Goal: Task Accomplishment & Management: Manage account settings

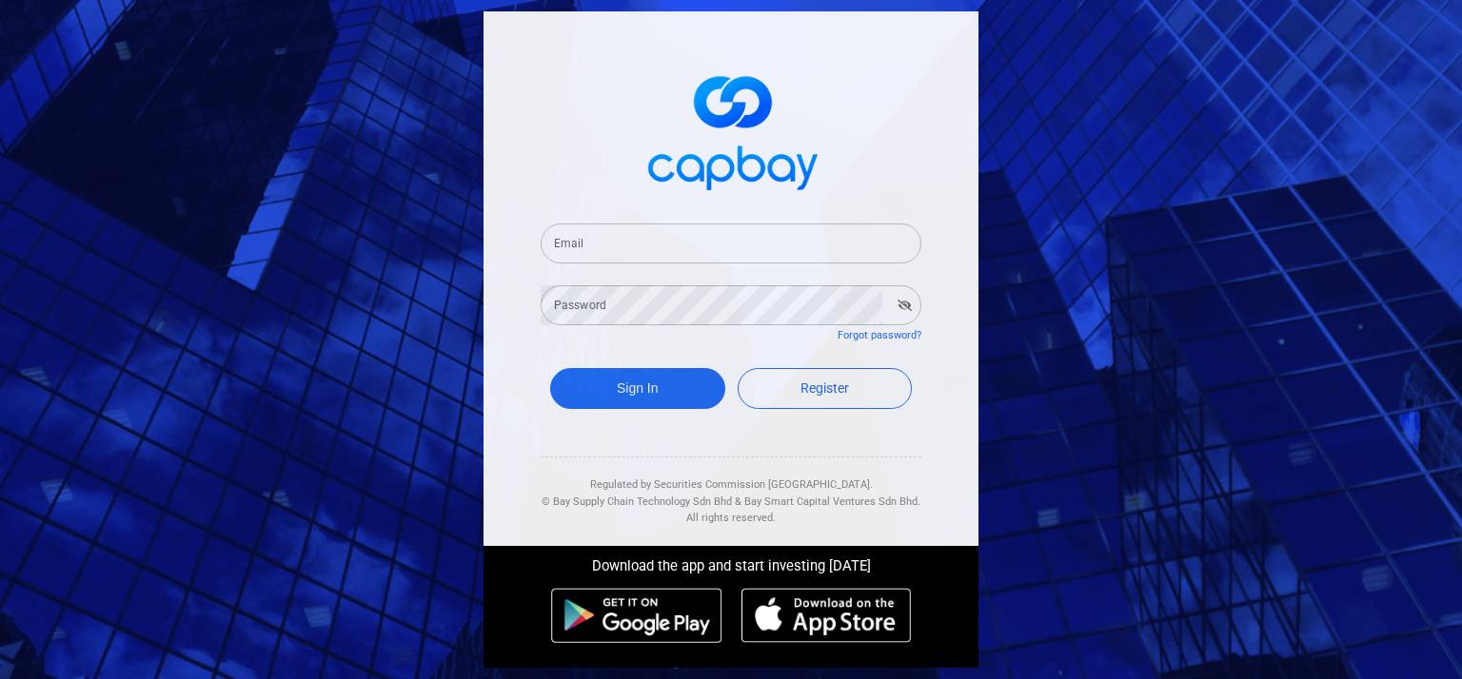
click at [855, 245] on input "Email" at bounding box center [730, 244] width 381 height 40
type input "ccchai@outlook.com"
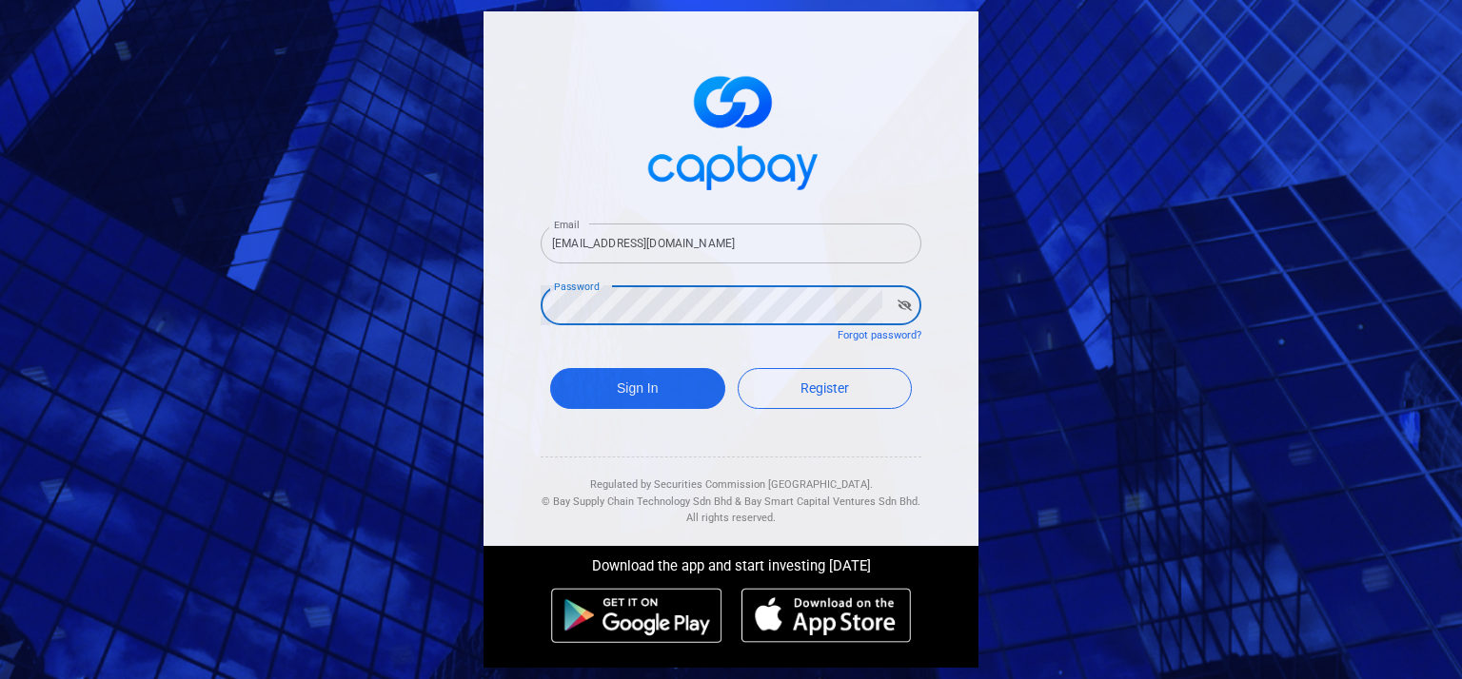
click at [550, 368] on button "Sign In" at bounding box center [637, 388] width 175 height 41
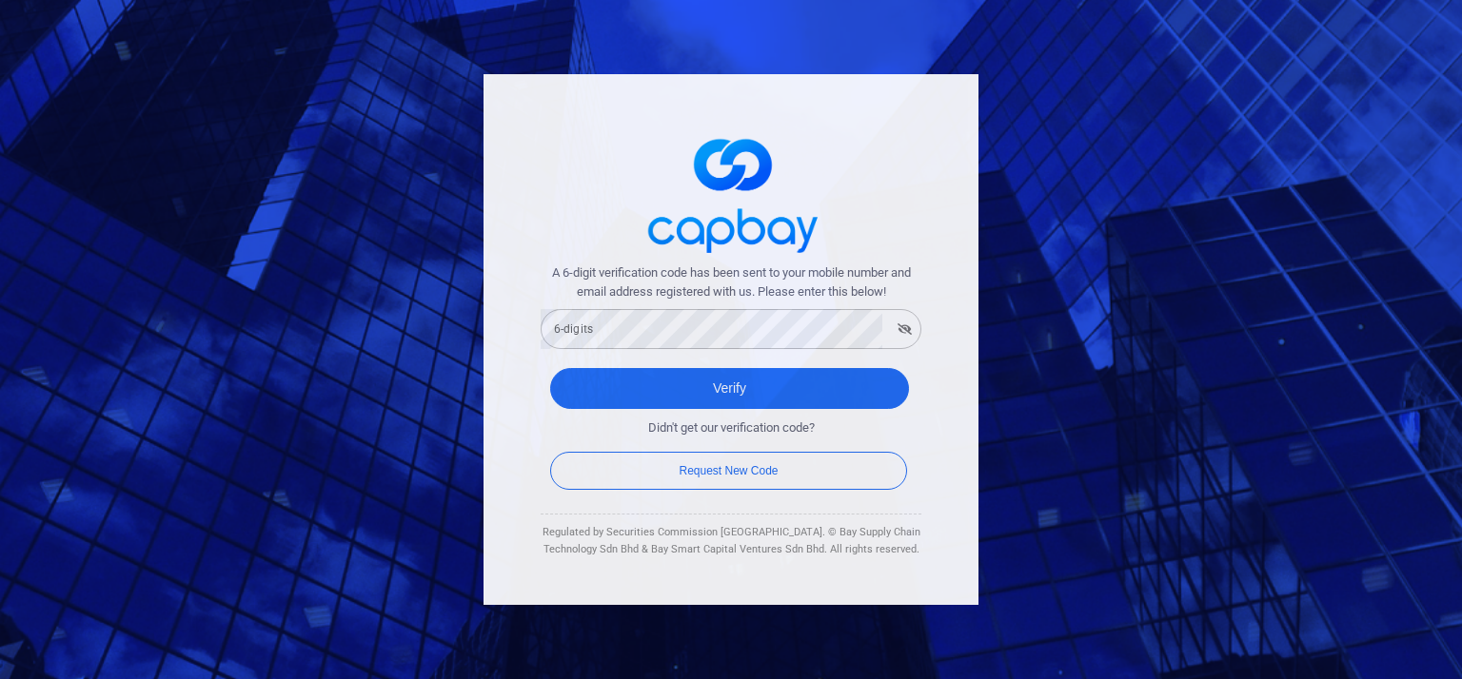
click at [744, 350] on form "A 6-digit verification code has been sent to your mobile number and email addre…" at bounding box center [730, 379] width 381 height 231
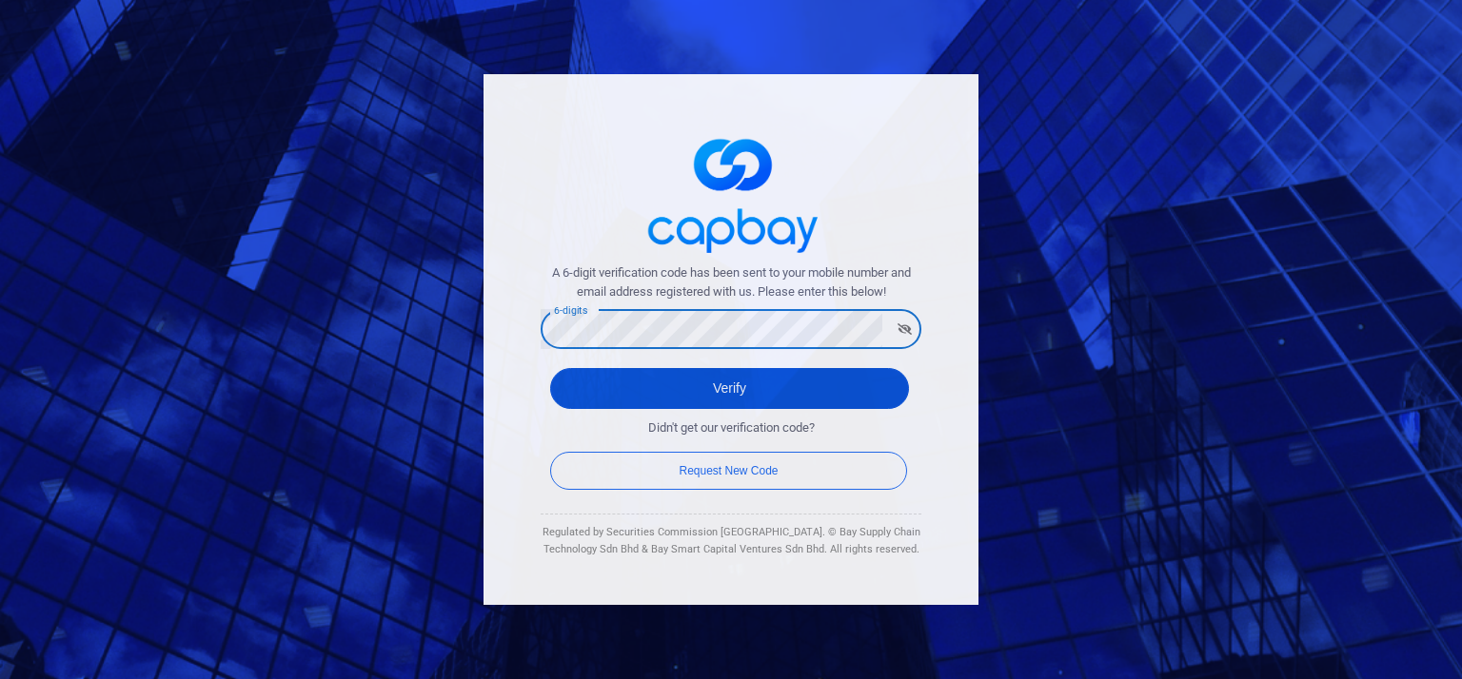
click at [735, 390] on button "Verify" at bounding box center [729, 388] width 359 height 41
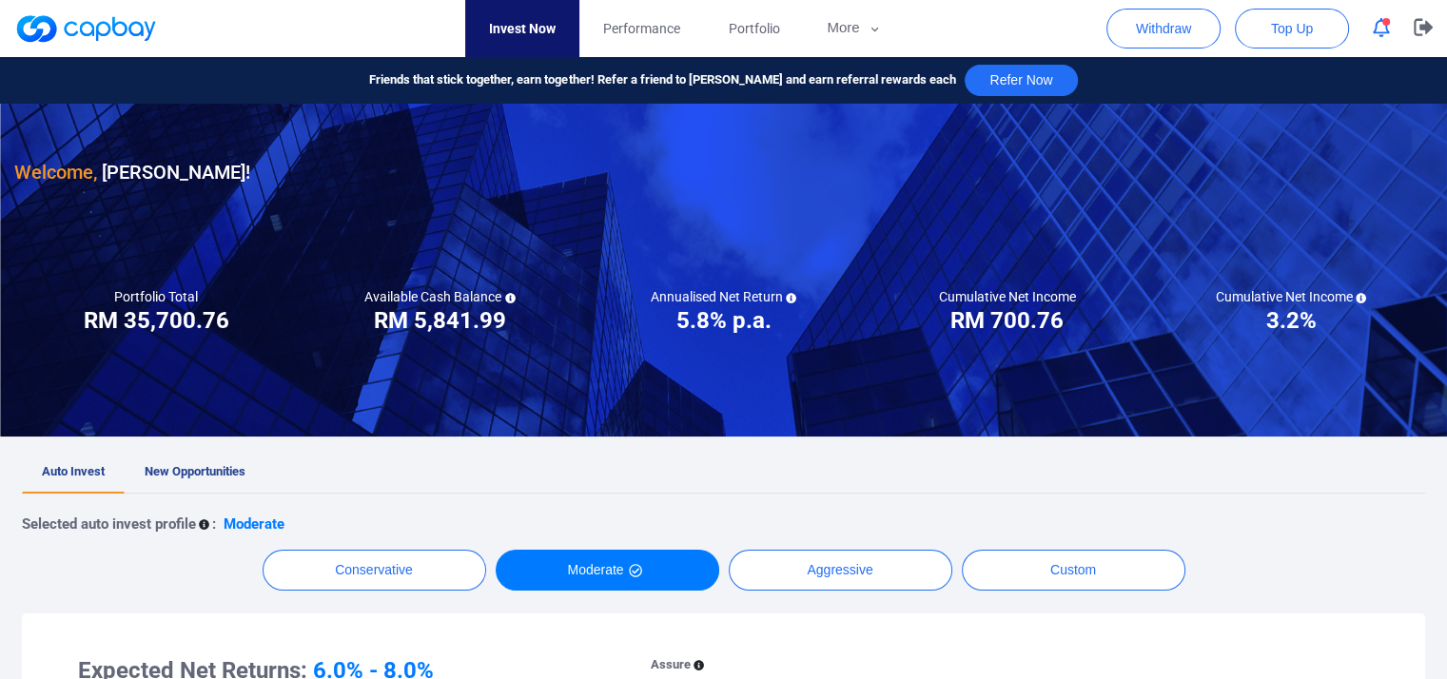
click at [1399, 30] on button "button" at bounding box center [1382, 27] width 36 height 29
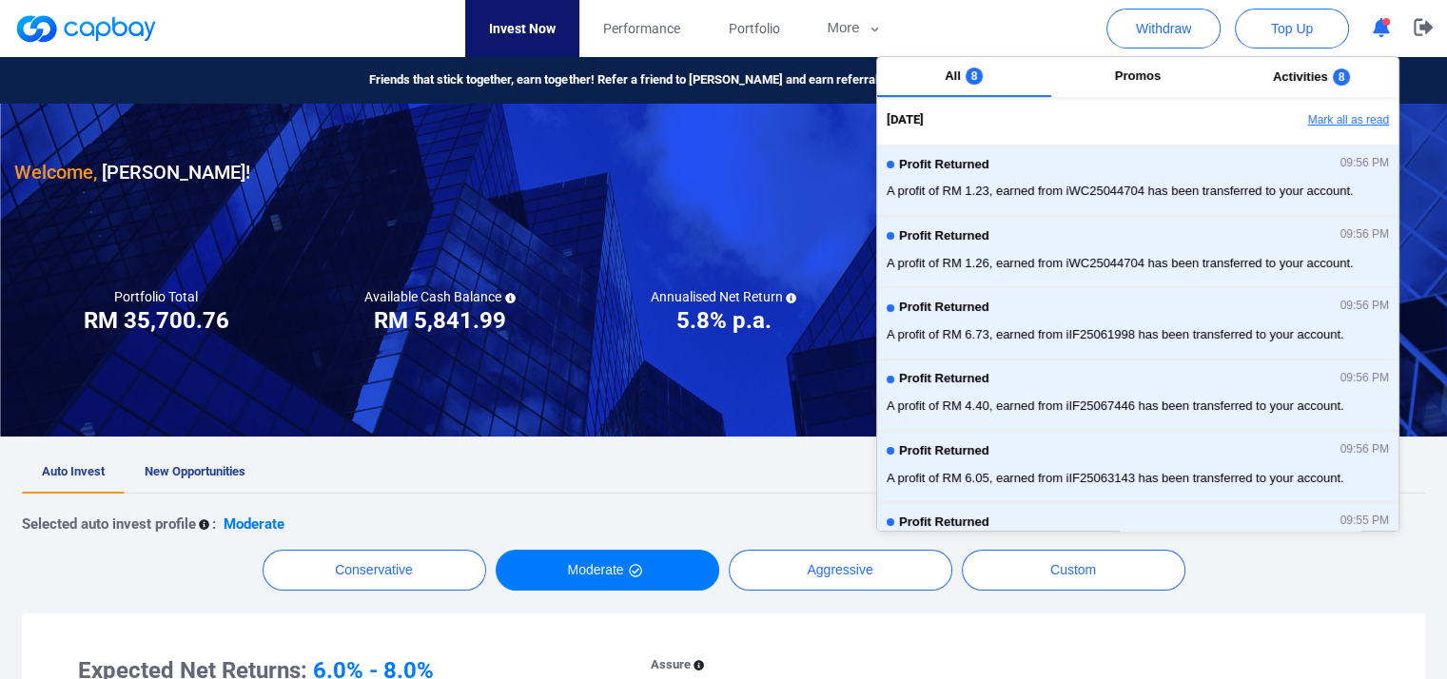
click at [1360, 119] on button "Mark all as read" at bounding box center [1296, 121] width 205 height 32
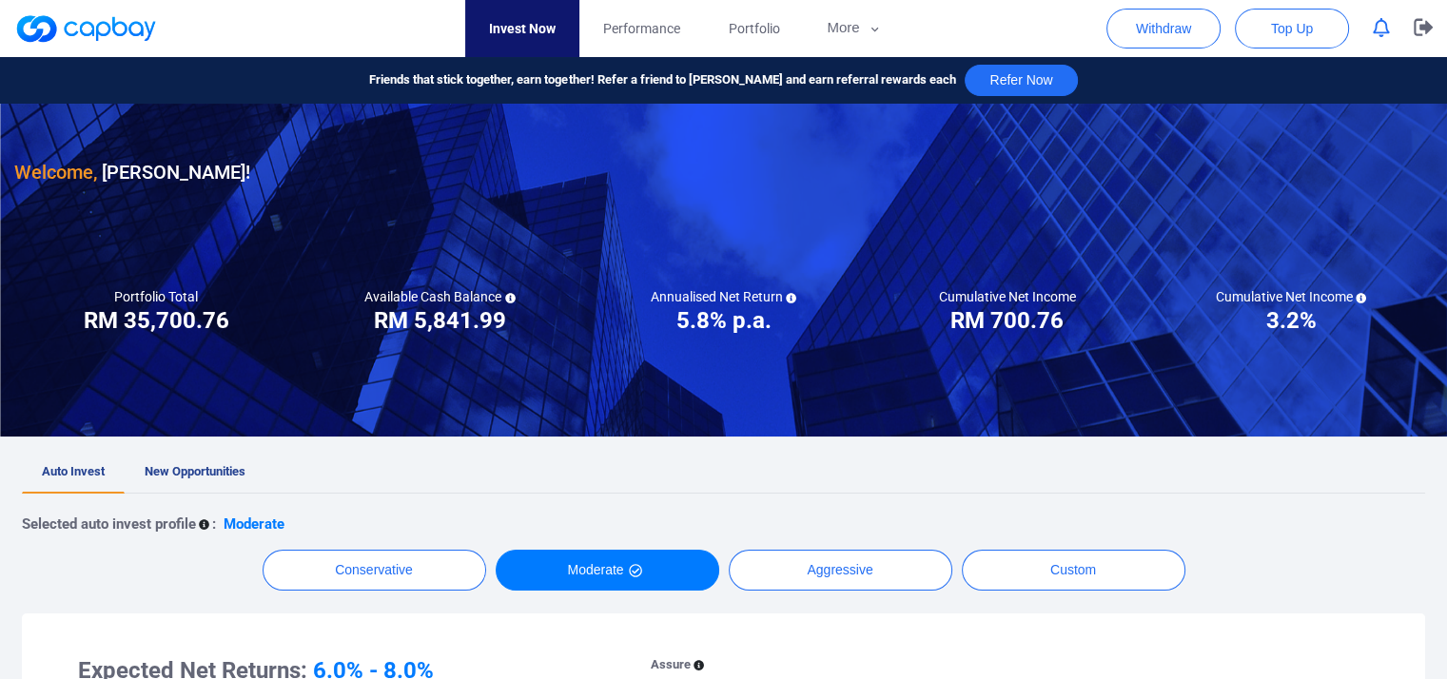
click at [715, 240] on div at bounding box center [723, 270] width 1447 height 333
drag, startPoint x: 994, startPoint y: 319, endPoint x: 1062, endPoint y: 314, distance: 67.7
click at [1062, 314] on h3 "RM 700.76" at bounding box center [1007, 320] width 113 height 30
copy h3 "700.76"
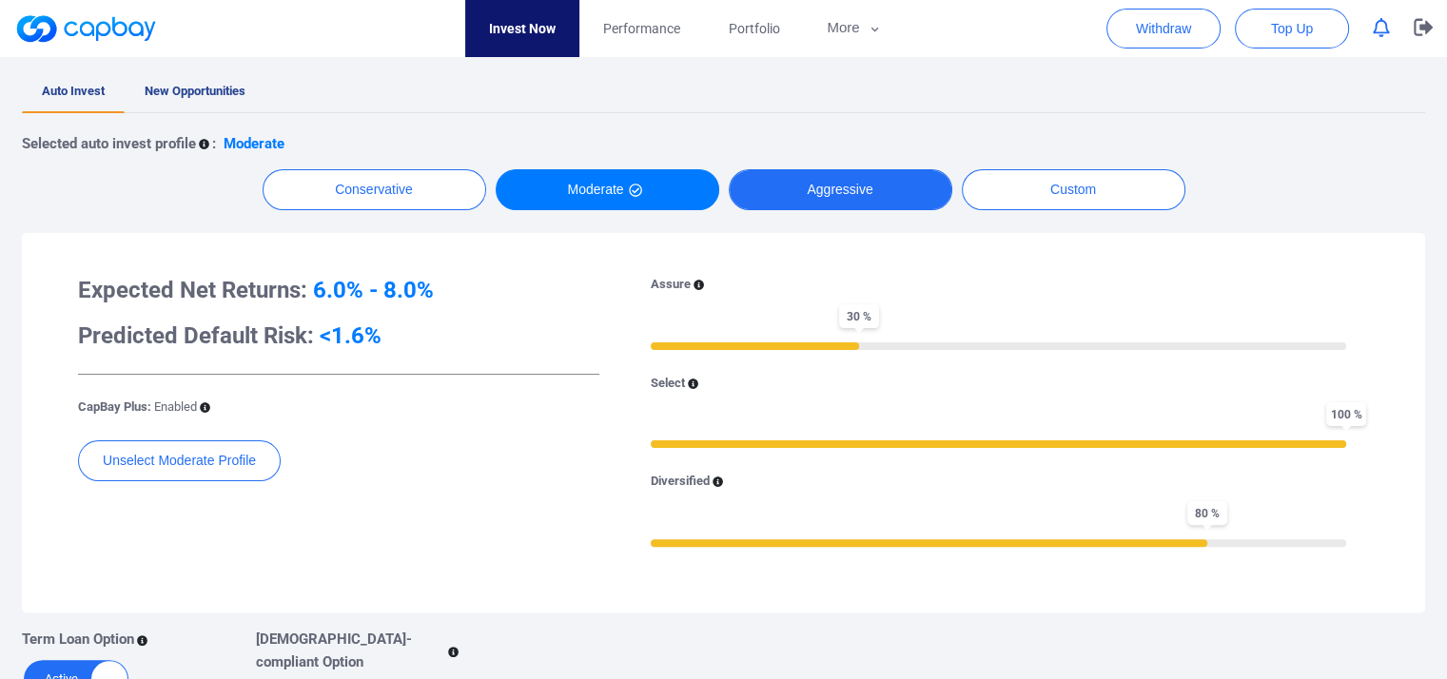
click at [889, 182] on button "Aggressive" at bounding box center [841, 189] width 224 height 41
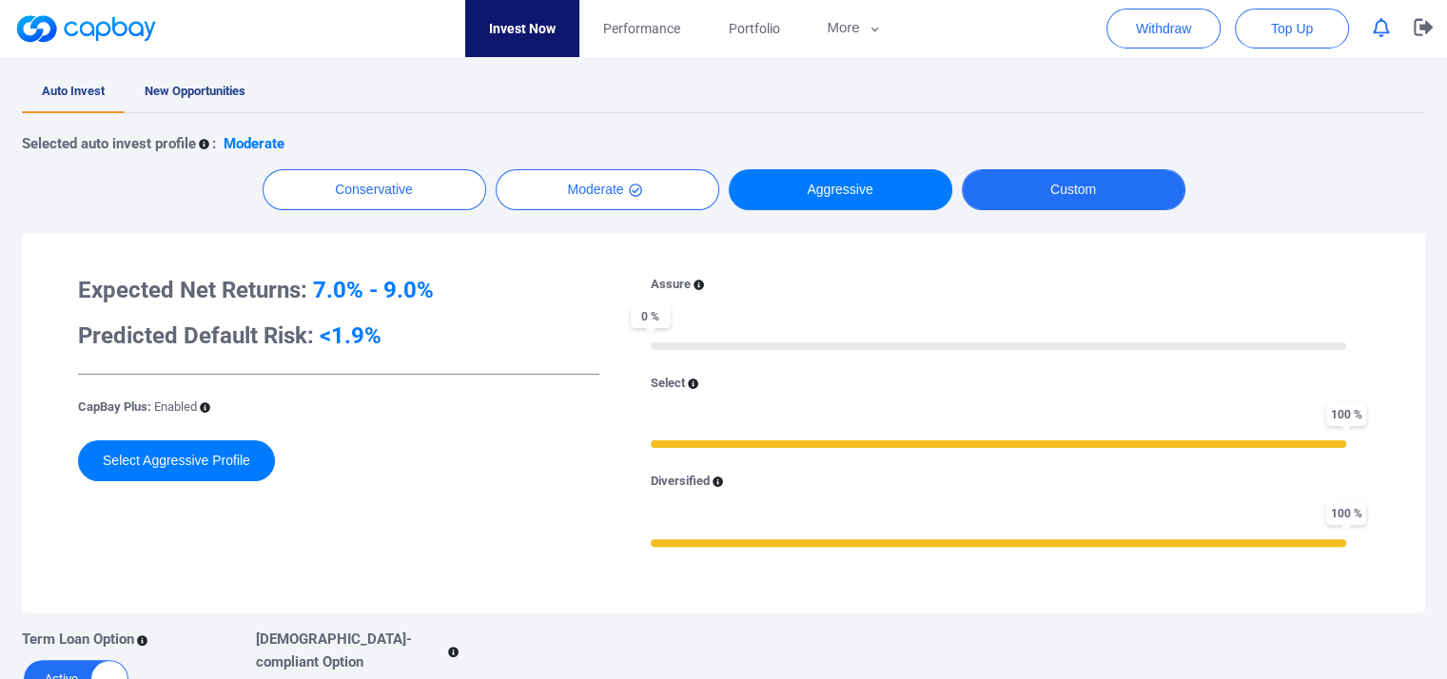
click at [1119, 187] on button "Custom" at bounding box center [1074, 189] width 224 height 41
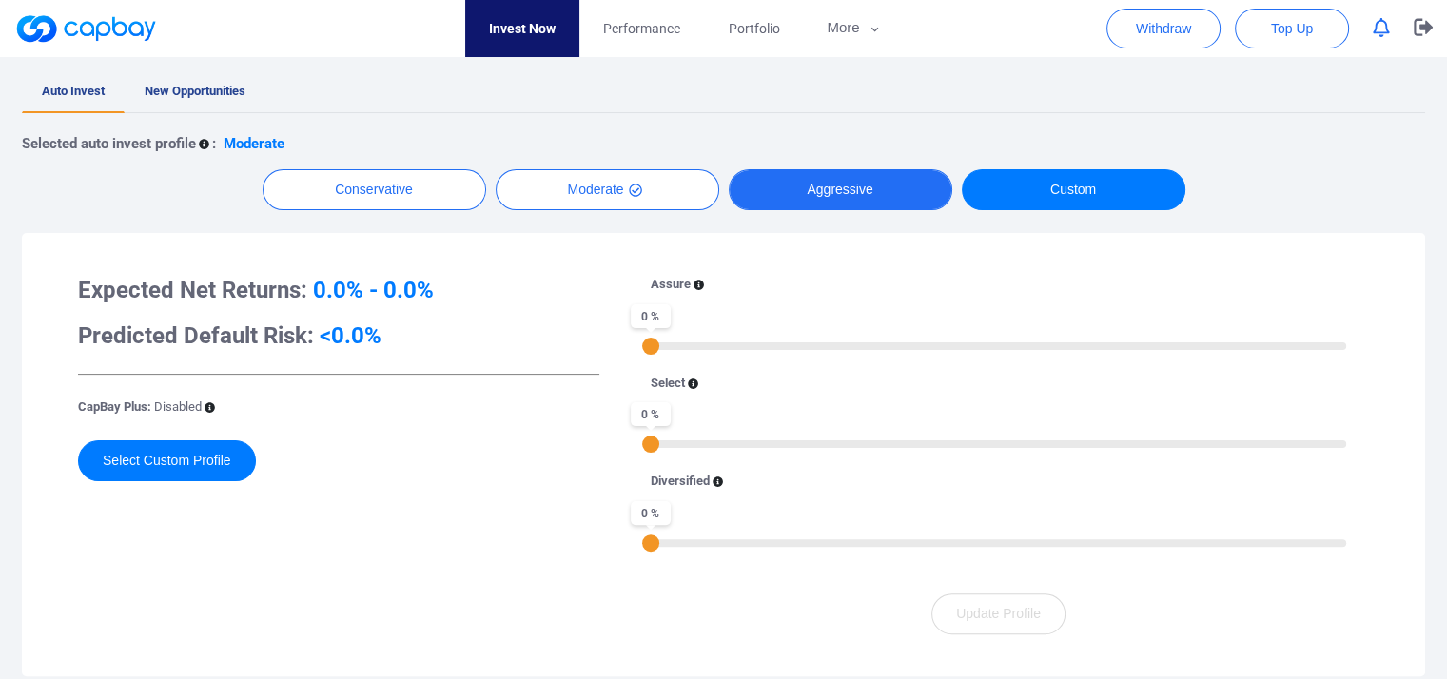
click at [791, 205] on button "Aggressive" at bounding box center [841, 189] width 224 height 41
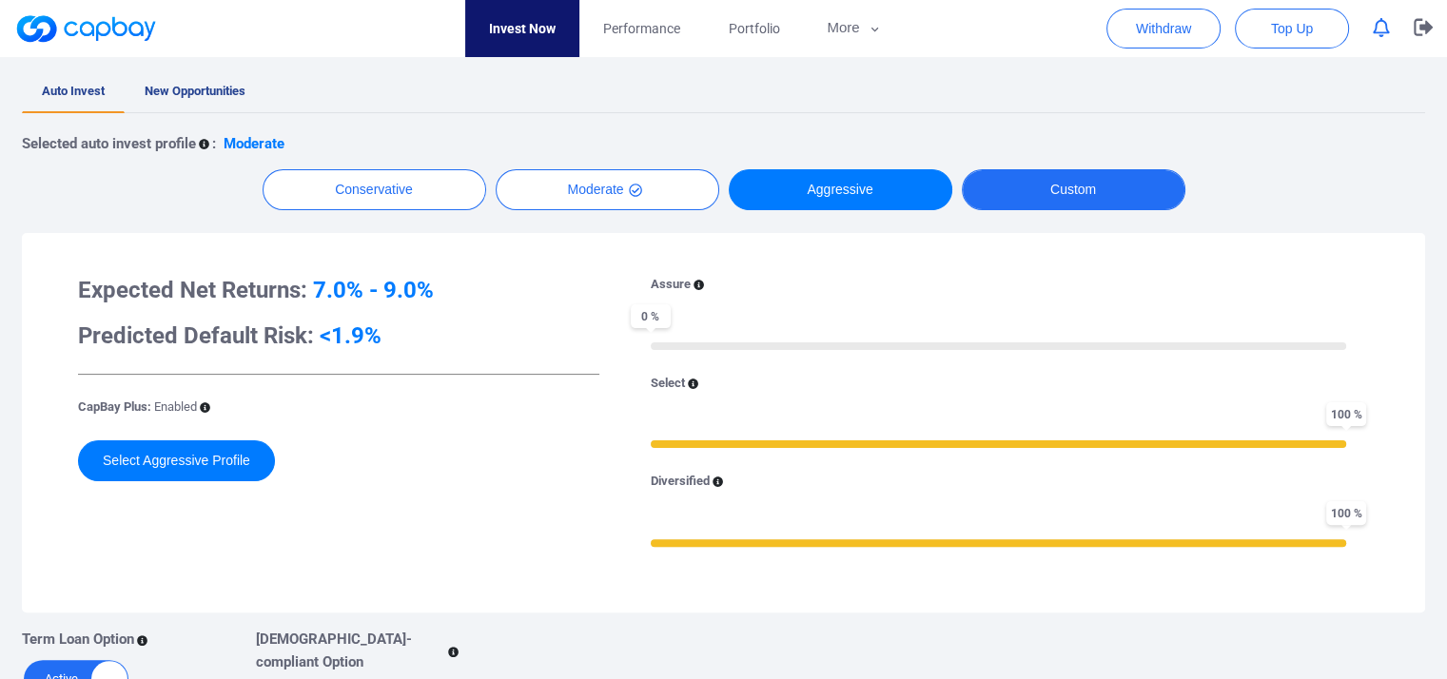
click at [1080, 199] on button "Custom" at bounding box center [1074, 189] width 224 height 41
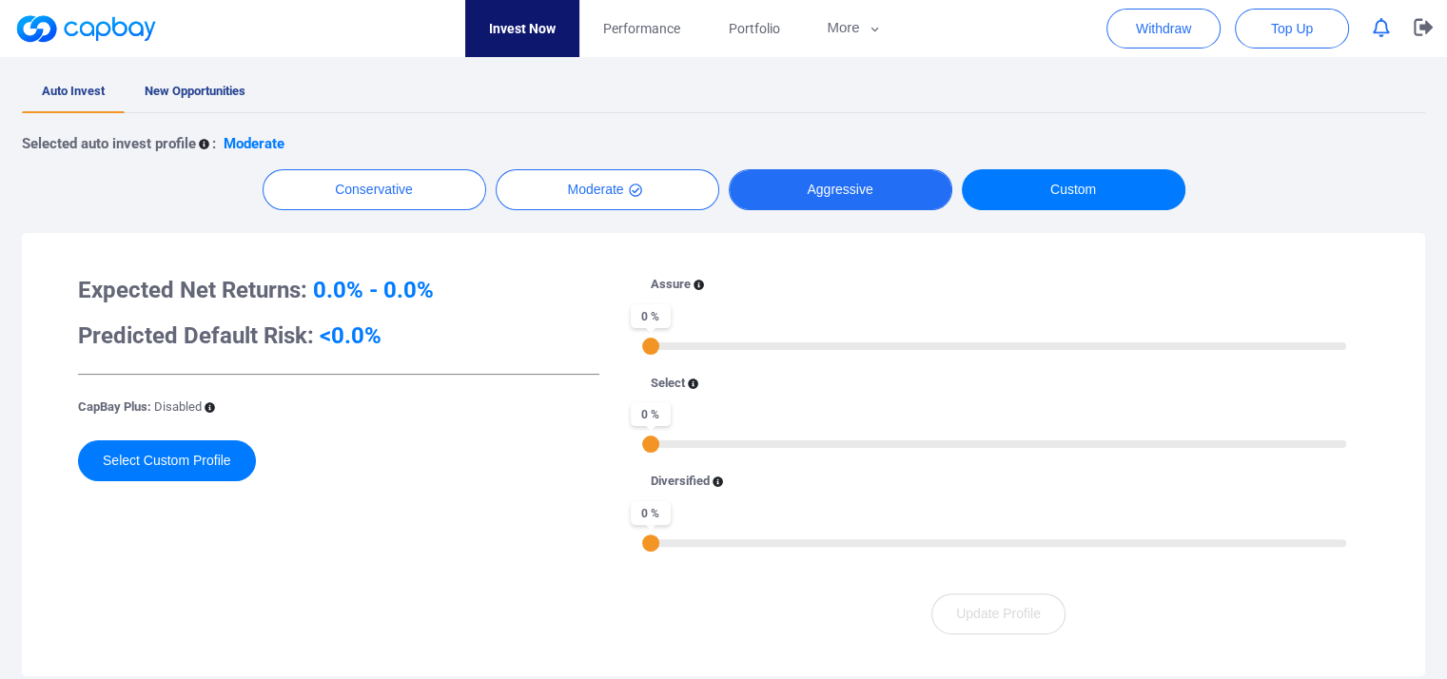
click at [860, 172] on button "Aggressive" at bounding box center [841, 189] width 224 height 41
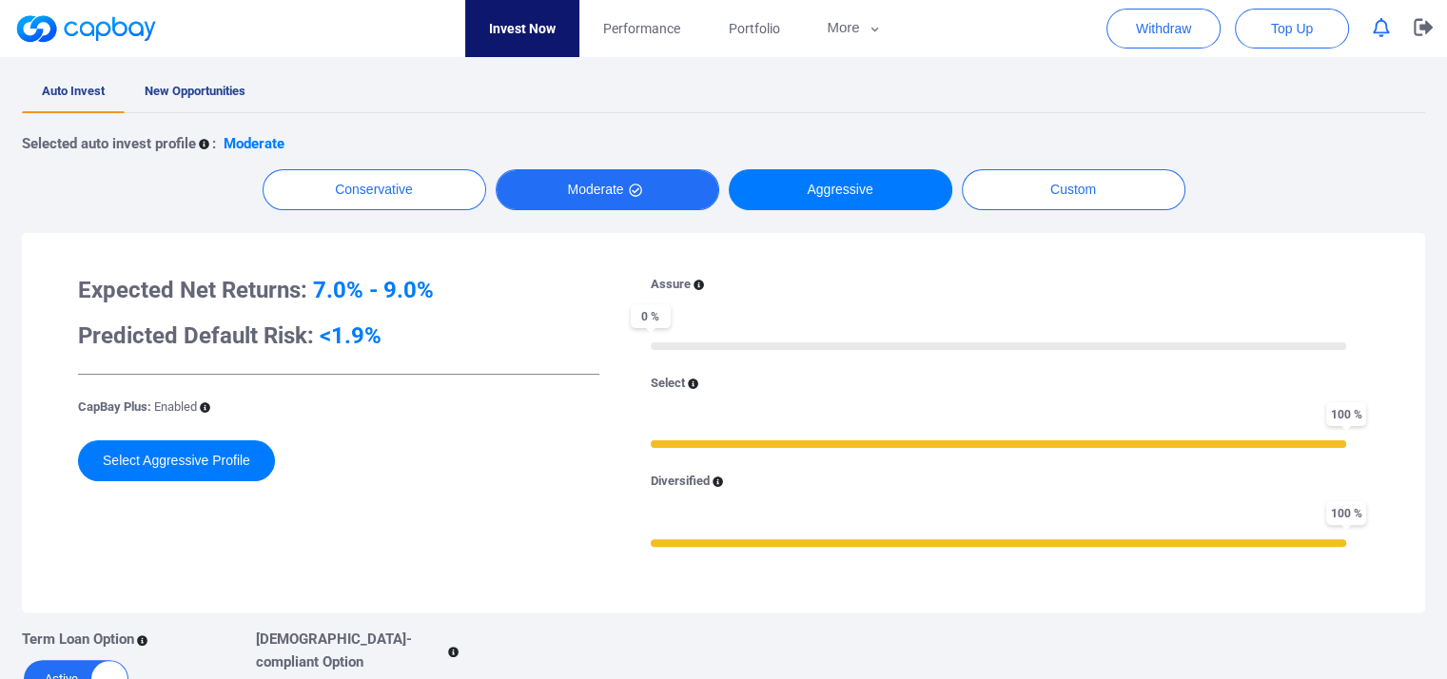
click at [589, 178] on button "Moderate" at bounding box center [608, 189] width 224 height 41
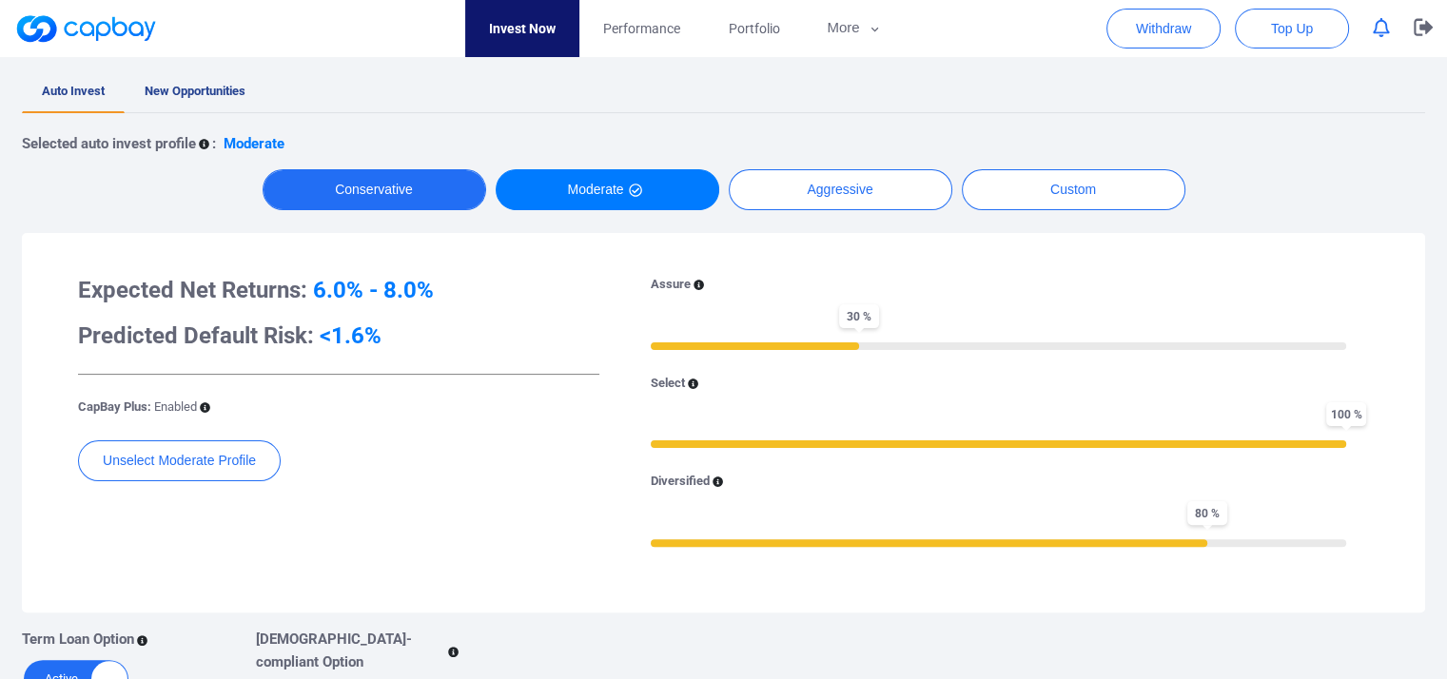
click at [347, 181] on button "Conservative" at bounding box center [375, 189] width 224 height 41
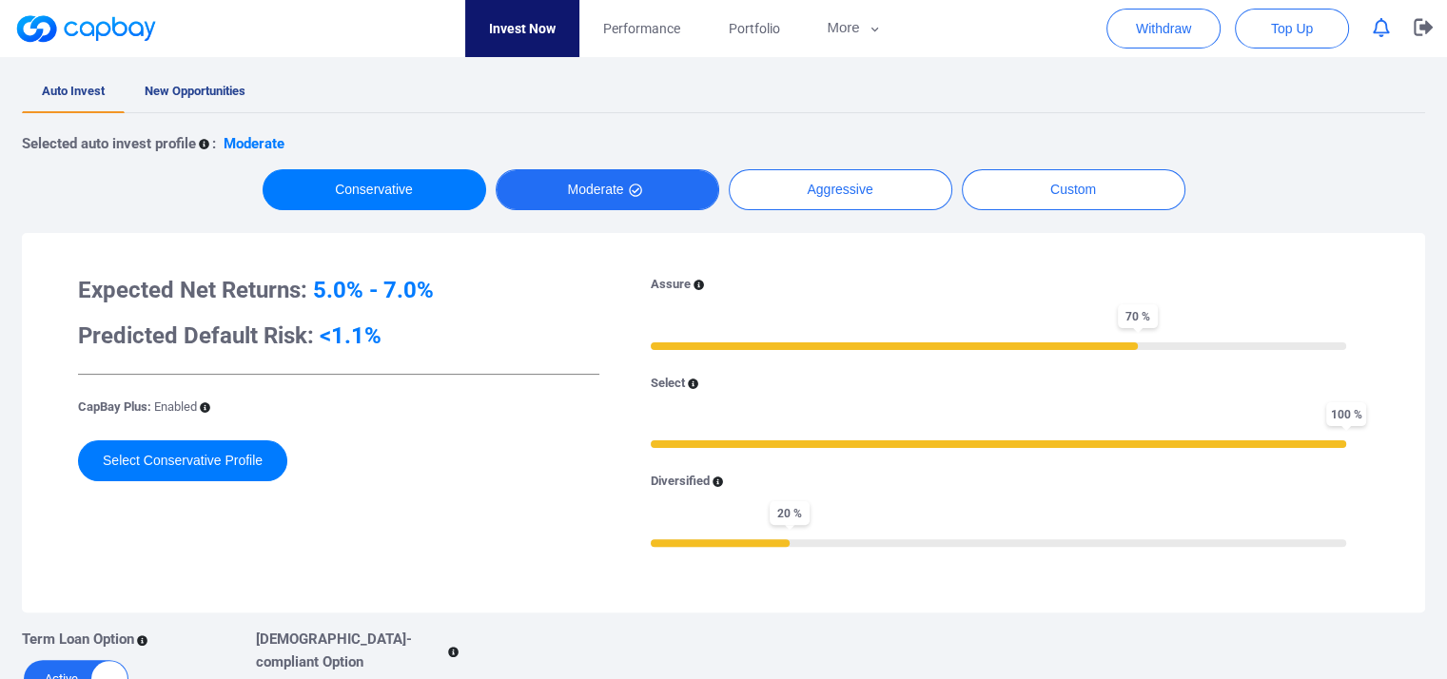
click at [572, 187] on button "Moderate" at bounding box center [608, 189] width 224 height 41
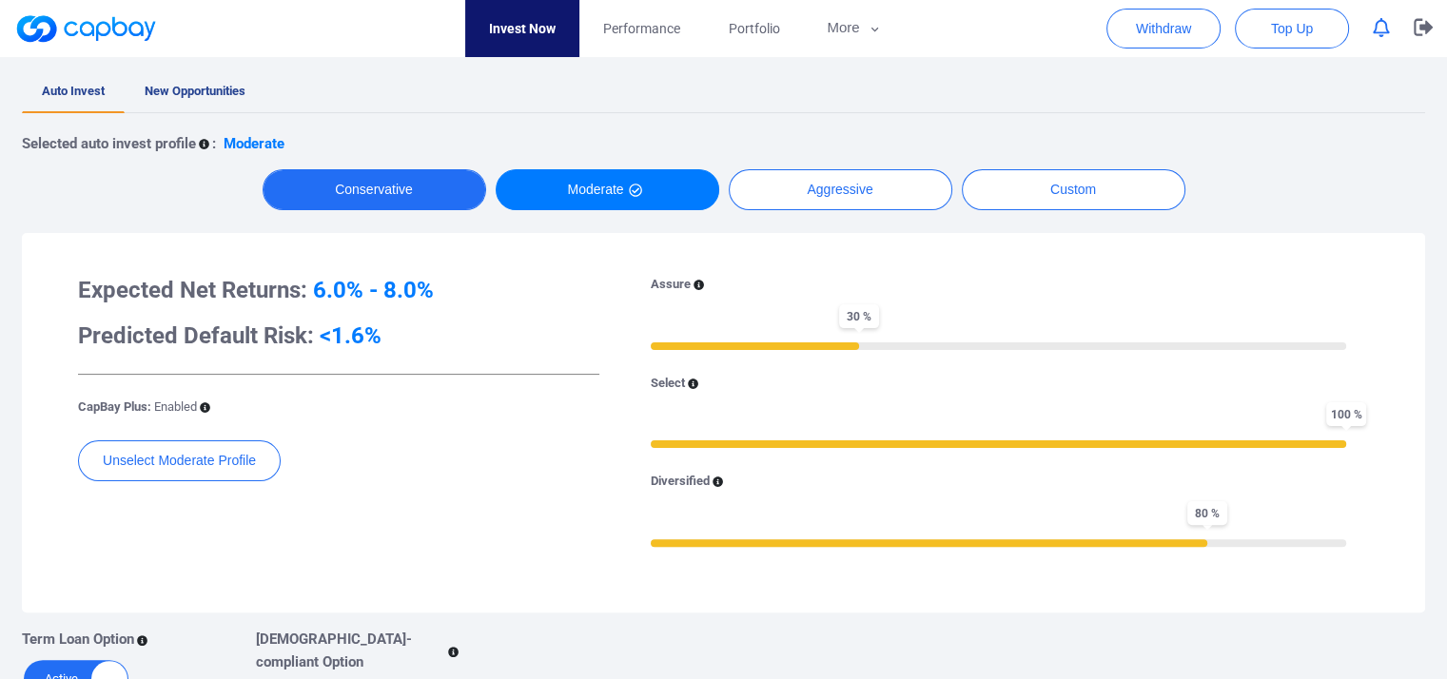
click at [455, 169] on button "Conservative" at bounding box center [375, 189] width 224 height 41
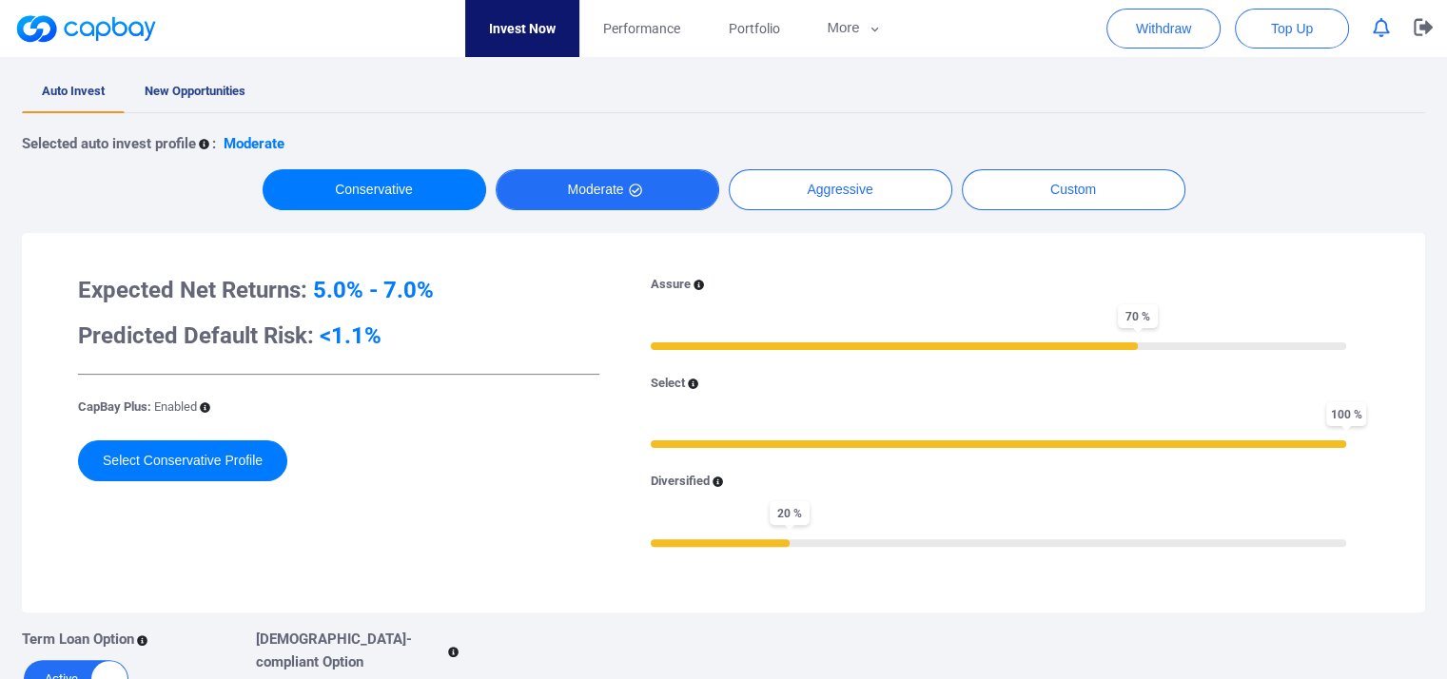
click at [646, 195] on button "Moderate" at bounding box center [608, 189] width 224 height 41
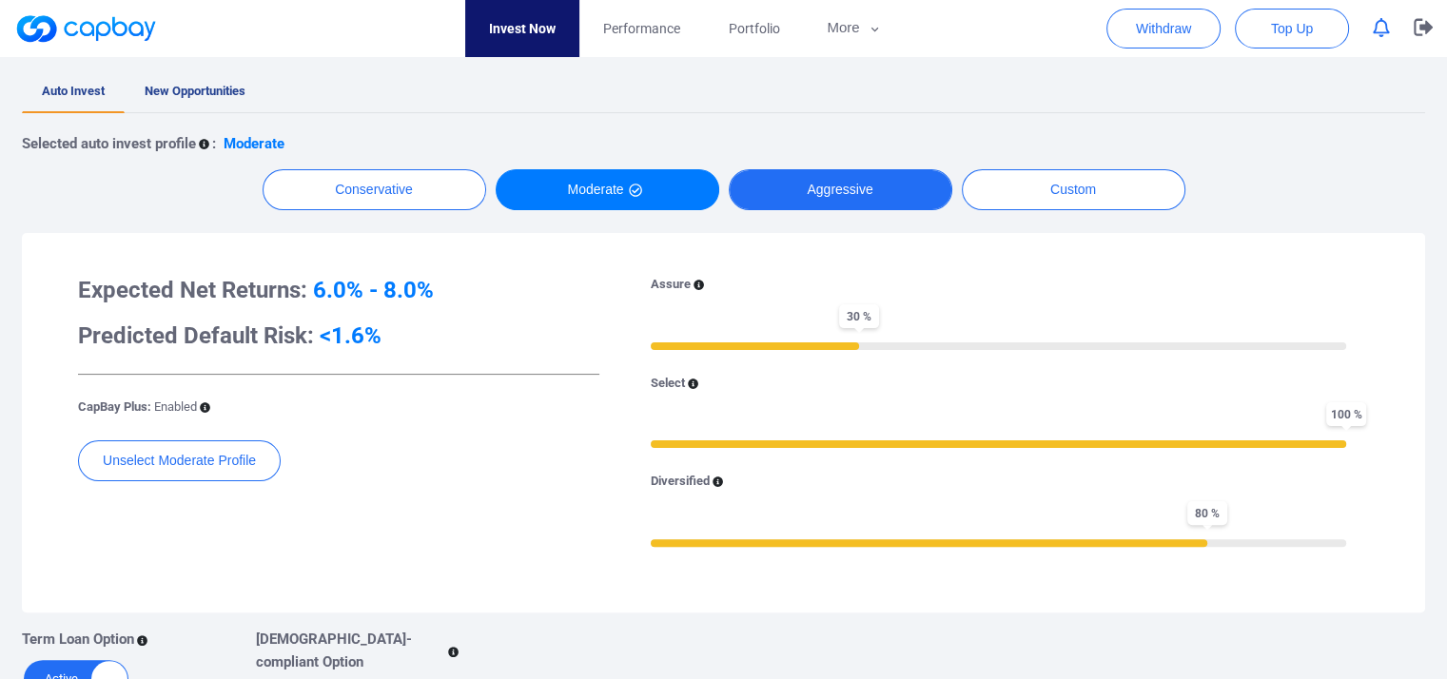
click at [848, 191] on button "Aggressive" at bounding box center [841, 189] width 224 height 41
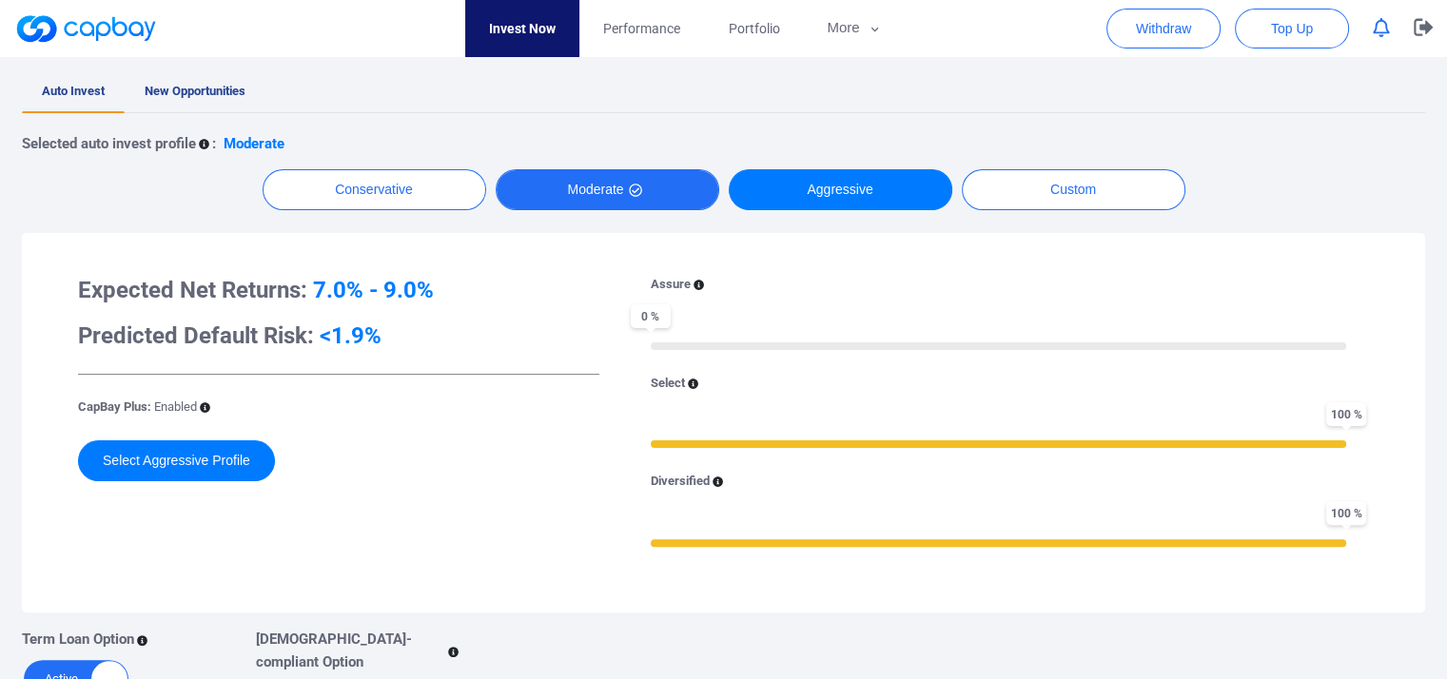
click at [621, 191] on button "Moderate" at bounding box center [608, 189] width 224 height 41
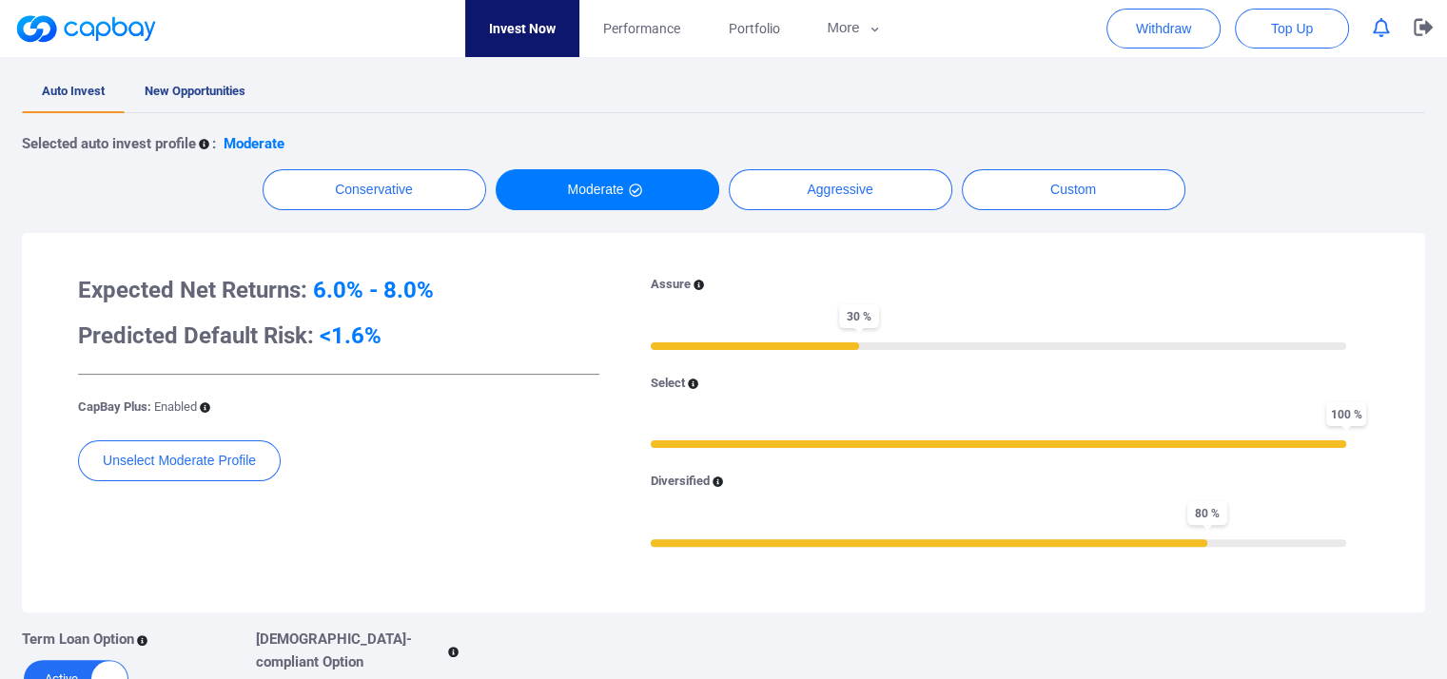
click at [921, 224] on div "Selected auto invest profile : Moderate Conservative Moderate Aggressive Custom…" at bounding box center [724, 418] width 1404 height 610
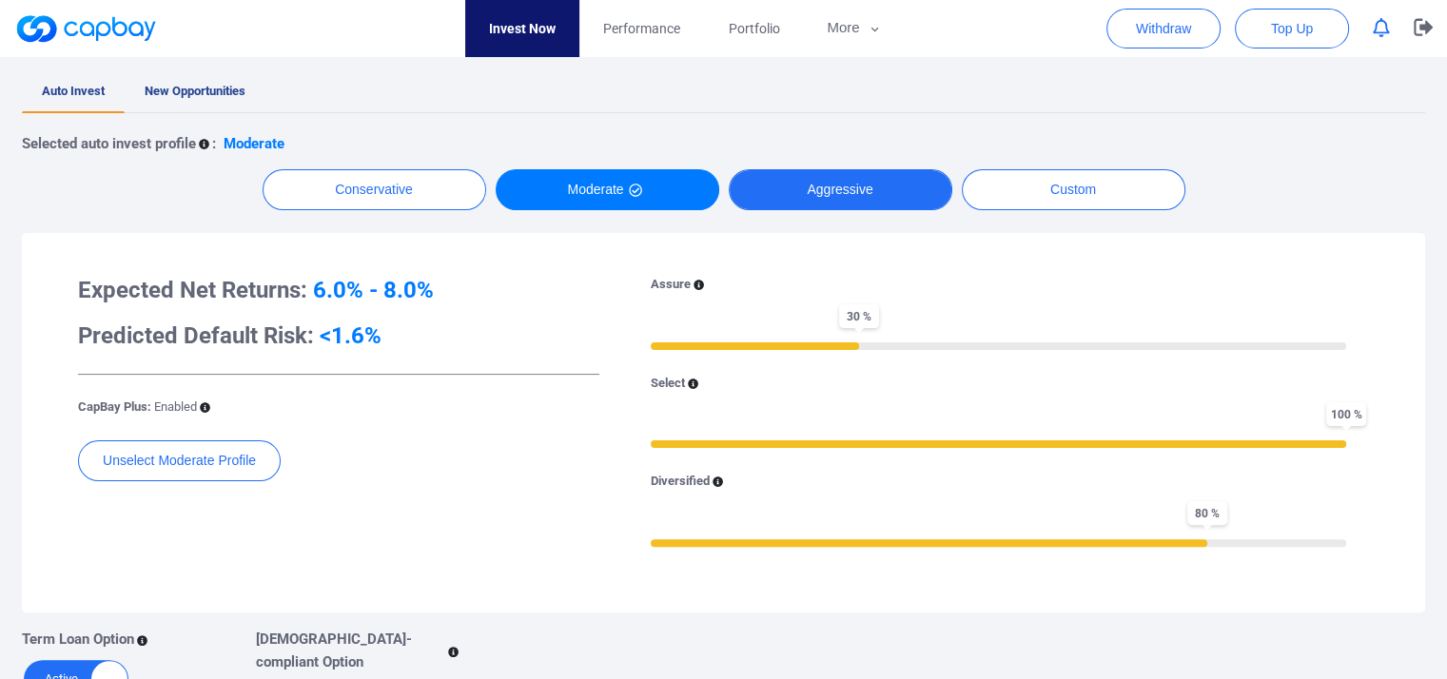
click at [887, 205] on button "Aggressive" at bounding box center [841, 189] width 224 height 41
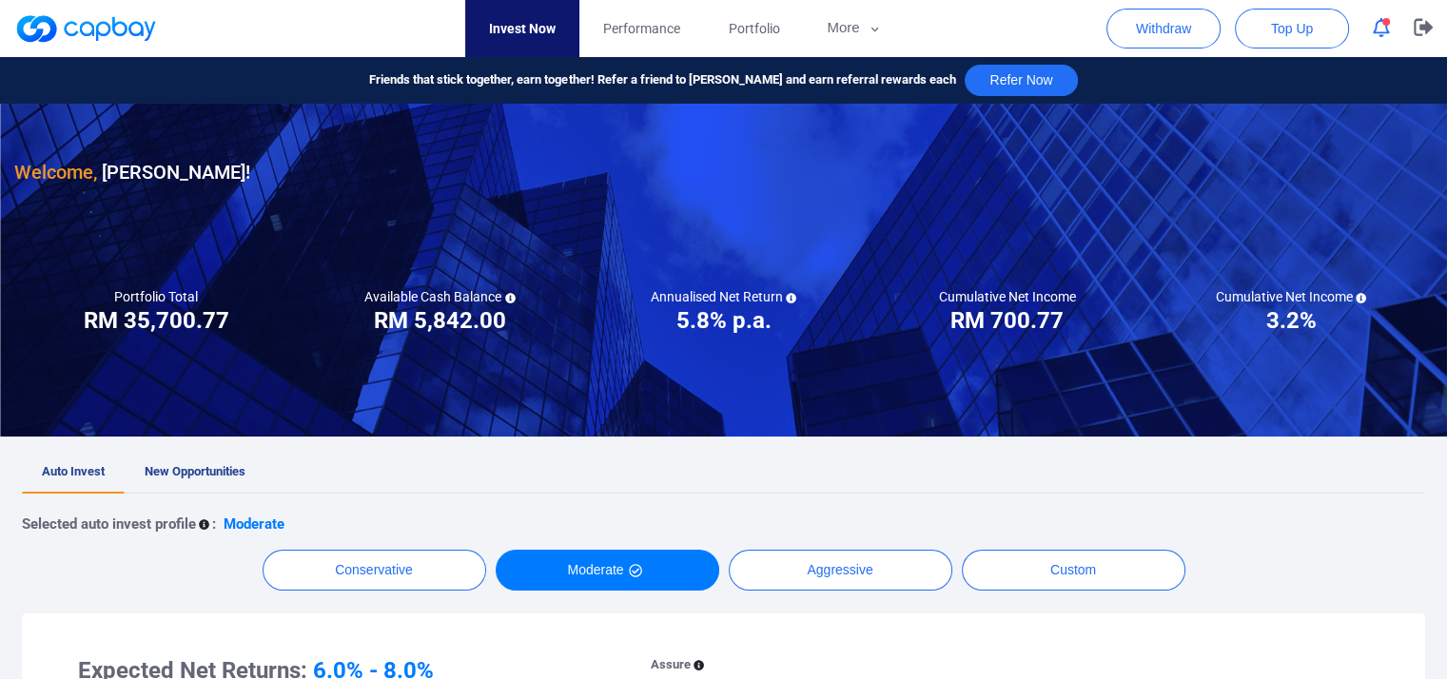
click at [1384, 31] on icon "button" at bounding box center [1381, 28] width 17 height 20
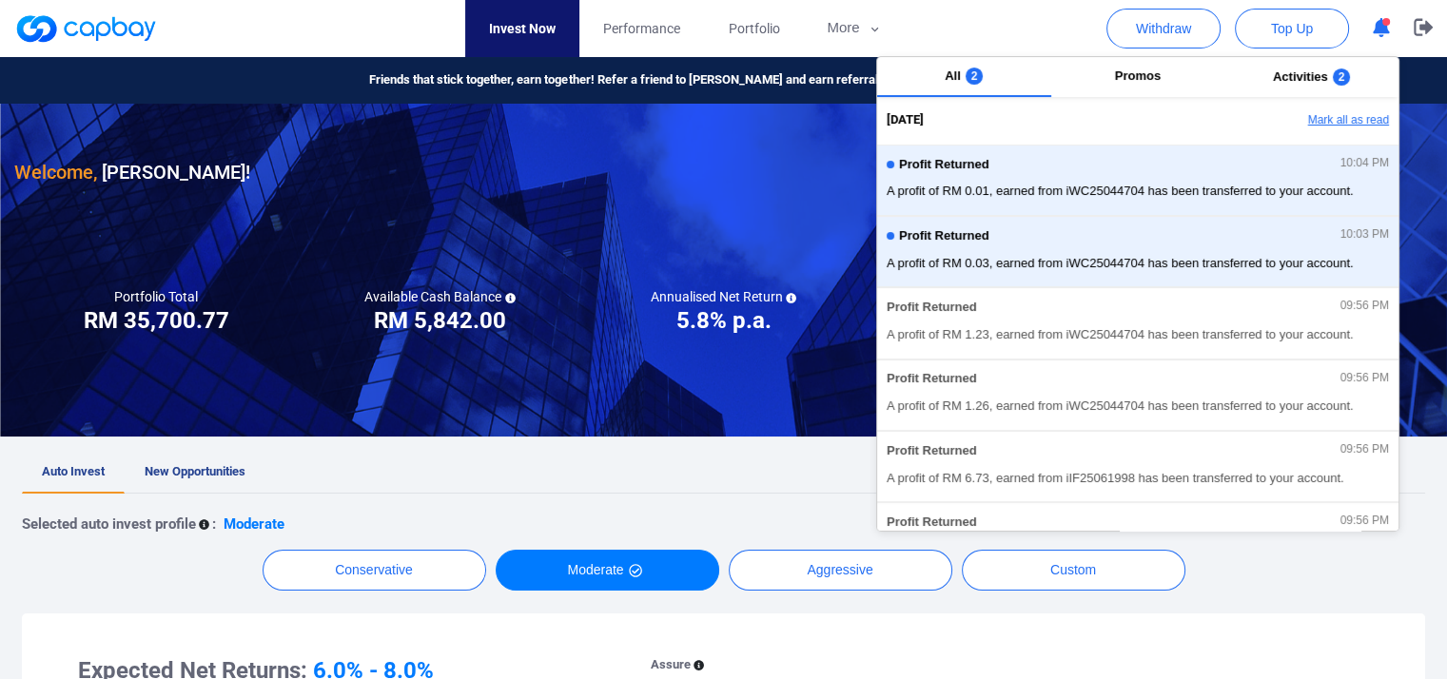
click at [1353, 118] on button "Mark all as read" at bounding box center [1296, 121] width 205 height 32
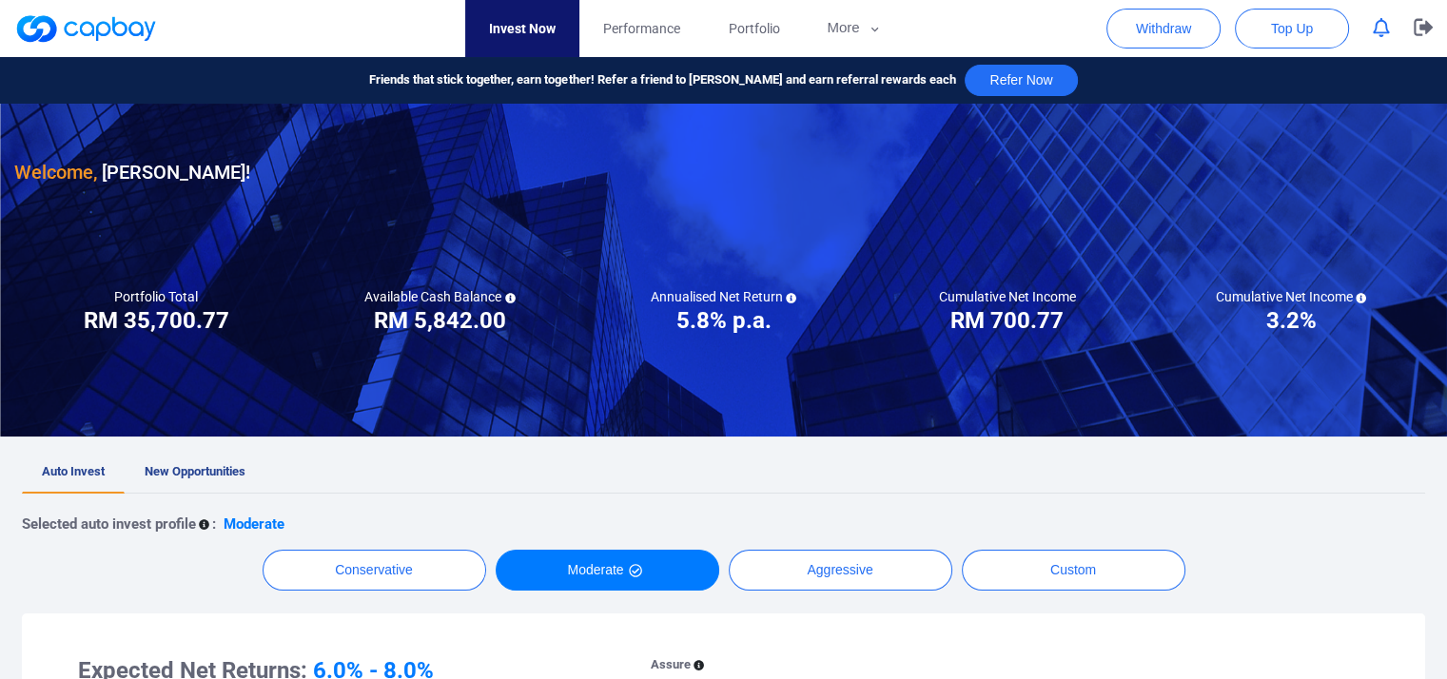
click at [756, 356] on div at bounding box center [723, 270] width 1447 height 333
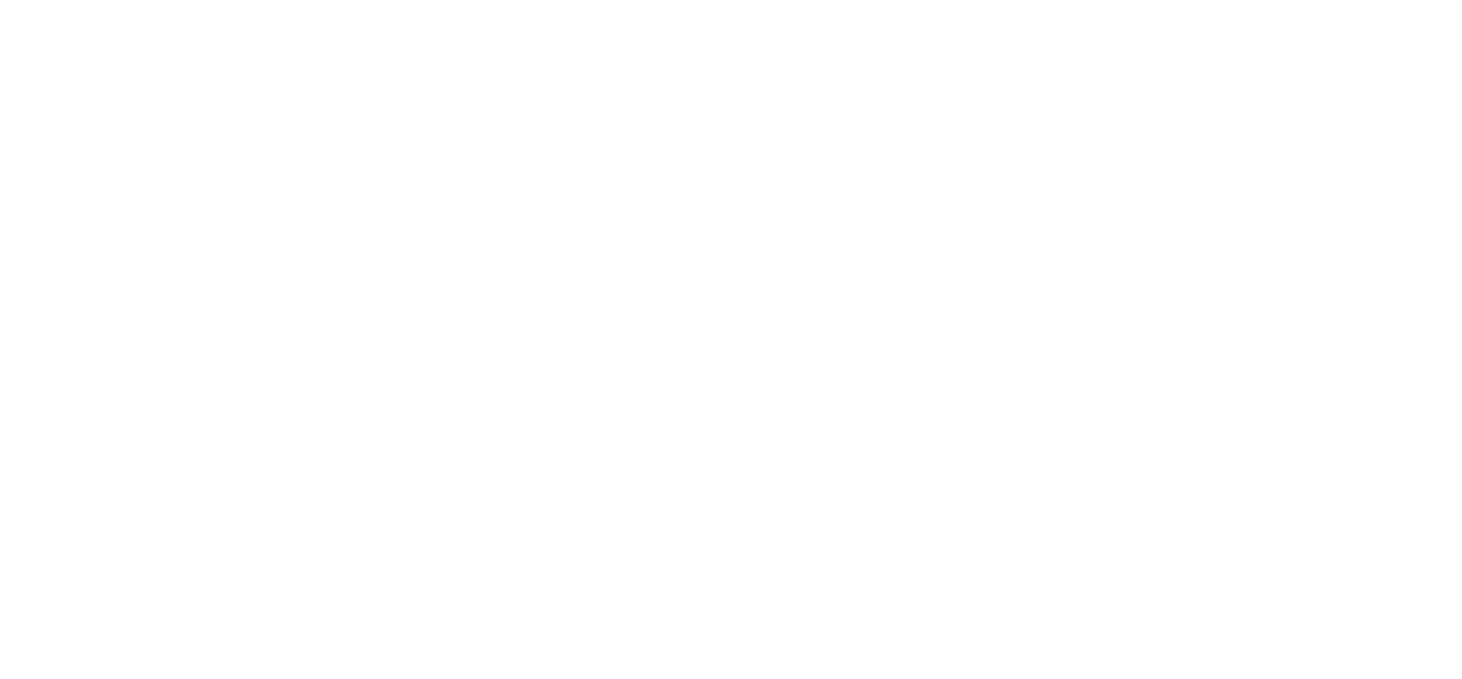
checkbox input "true"
